Goal: Check status: Check status

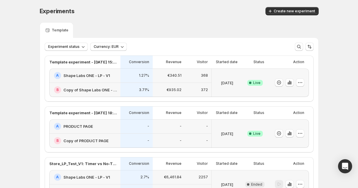
click at [24, 74] on div "Experiments. This page is ready Experiments Create new experiment Template Expe…" at bounding box center [179, 120] width 358 height 240
click at [21, 14] on div "Experiments. This page is ready Experiments Create new experiment Template Expe…" at bounding box center [179, 120] width 358 height 240
click at [44, 14] on span "Experiments" at bounding box center [57, 11] width 35 height 7
click at [32, 14] on div "Experiments. This page is ready Experiments Create new experiment Template Expe…" at bounding box center [179, 120] width 358 height 240
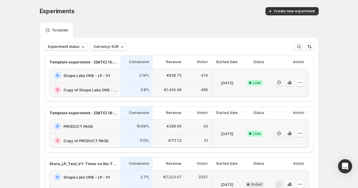
click at [57, 9] on span "Experiments" at bounding box center [57, 11] width 35 height 7
click at [89, 14] on div "Experiments" at bounding box center [104, 11] width 128 height 8
click at [55, 10] on span "Experiments" at bounding box center [57, 11] width 35 height 7
click at [35, 11] on div "Experiments. This page is ready Experiments Create new experiment Template Expe…" at bounding box center [179, 120] width 293 height 240
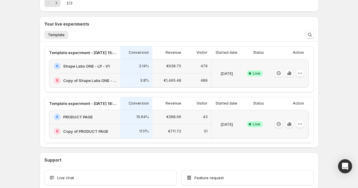
scroll to position [119, 0]
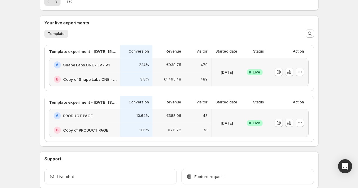
click at [119, 120] on div "A PRODUCT PAGE" at bounding box center [84, 116] width 71 height 14
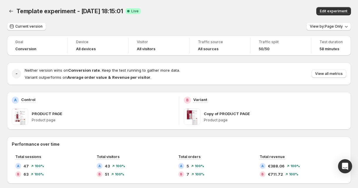
click at [234, 114] on p "Copy of PRODUCT PAGE" at bounding box center [227, 114] width 46 height 6
click at [323, 75] on span "View all metrics" at bounding box center [329, 73] width 28 height 5
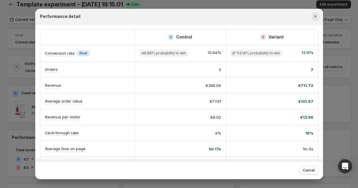
click at [315, 15] on icon "Close" at bounding box center [316, 17] width 6 height 6
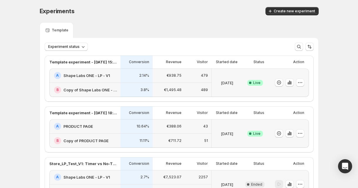
click at [125, 80] on div "2.14%" at bounding box center [137, 75] width 32 height 14
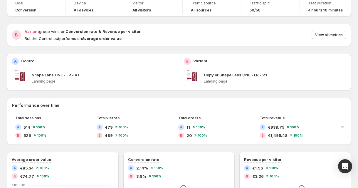
scroll to position [33, 0]
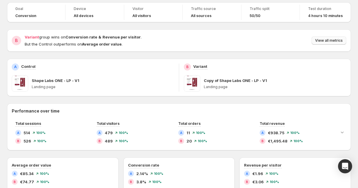
click at [321, 39] on span "View all metrics" at bounding box center [329, 40] width 28 height 5
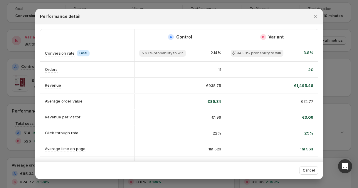
scroll to position [0, 0]
click at [316, 16] on icon "Close" at bounding box center [315, 16] width 2 height 2
